Goal: Task Accomplishment & Management: Use online tool/utility

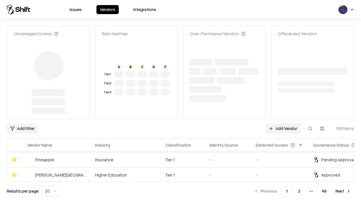
click at [283, 123] on link "Add Vendor" at bounding box center [282, 128] width 35 height 10
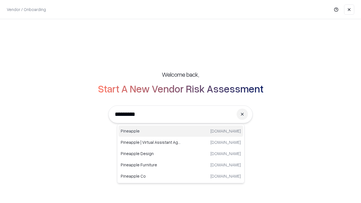
click at [181, 131] on div "Pineapple [DOMAIN_NAME]" at bounding box center [180, 130] width 125 height 11
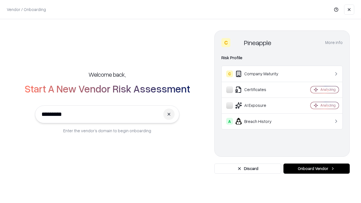
type input "*********"
click at [316, 169] on button "Onboard Vendor" at bounding box center [316, 169] width 66 height 10
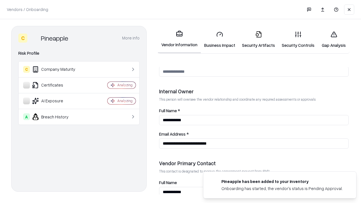
scroll to position [292, 0]
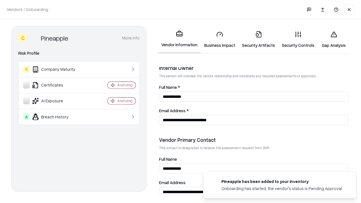
click at [258, 39] on link "Security Artifacts" at bounding box center [259, 40] width 40 height 26
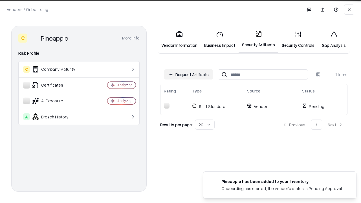
click at [189, 74] on button "Request Artifacts" at bounding box center [188, 74] width 49 height 10
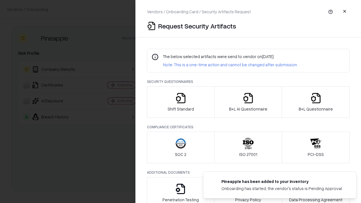
click at [315, 102] on icon "button" at bounding box center [315, 97] width 11 height 11
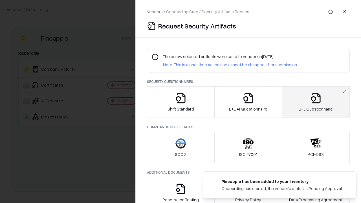
click at [248, 102] on icon "button" at bounding box center [247, 97] width 11 height 11
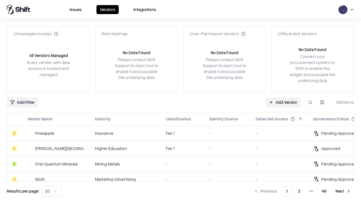
click at [283, 102] on link "Add Vendor" at bounding box center [282, 102] width 35 height 10
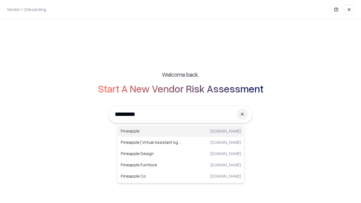
click at [181, 131] on div "Pineapple [DOMAIN_NAME]" at bounding box center [180, 130] width 125 height 11
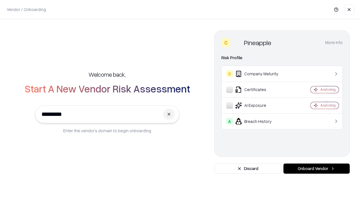
type input "*********"
click at [316, 169] on button "Onboard Vendor" at bounding box center [316, 169] width 66 height 10
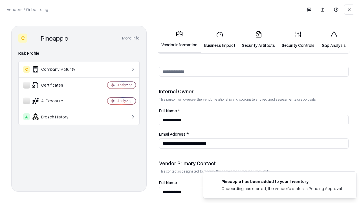
scroll to position [292, 0]
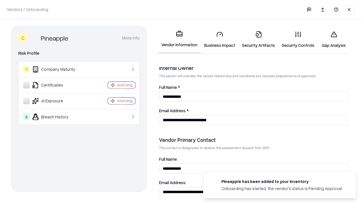
click at [334, 39] on link "Gap Analysis" at bounding box center [334, 40] width 32 height 26
